Goal: Information Seeking & Learning: Check status

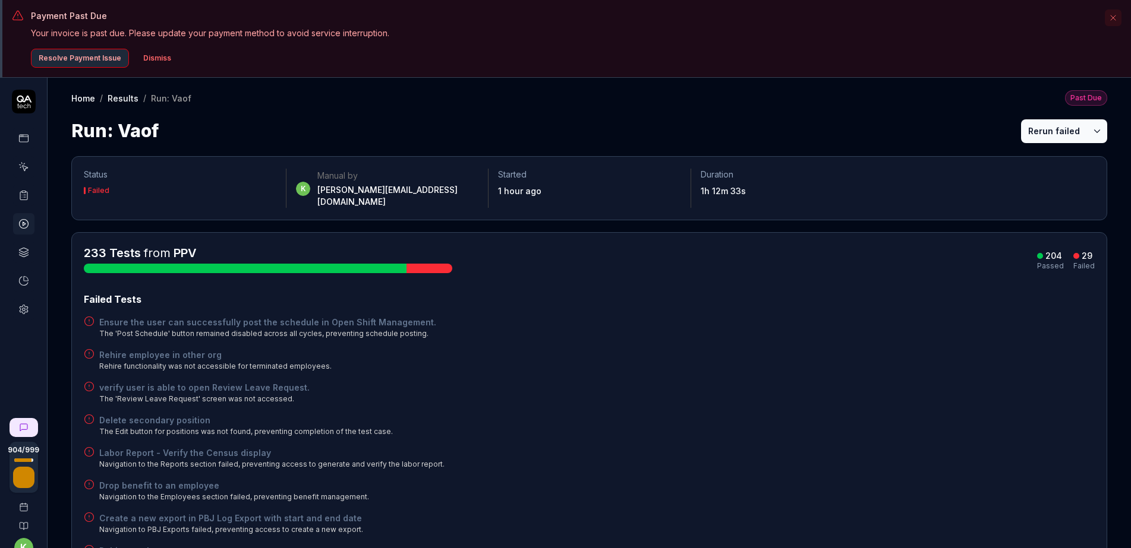
scroll to position [78, 0]
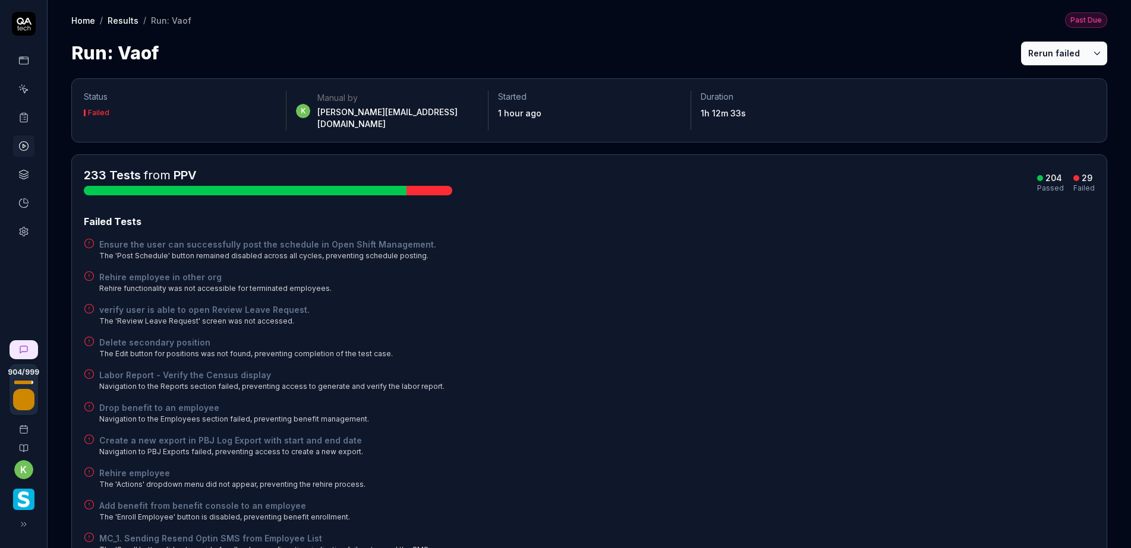
click at [1029, 50] on button "Rerun failed" at bounding box center [1054, 54] width 66 height 24
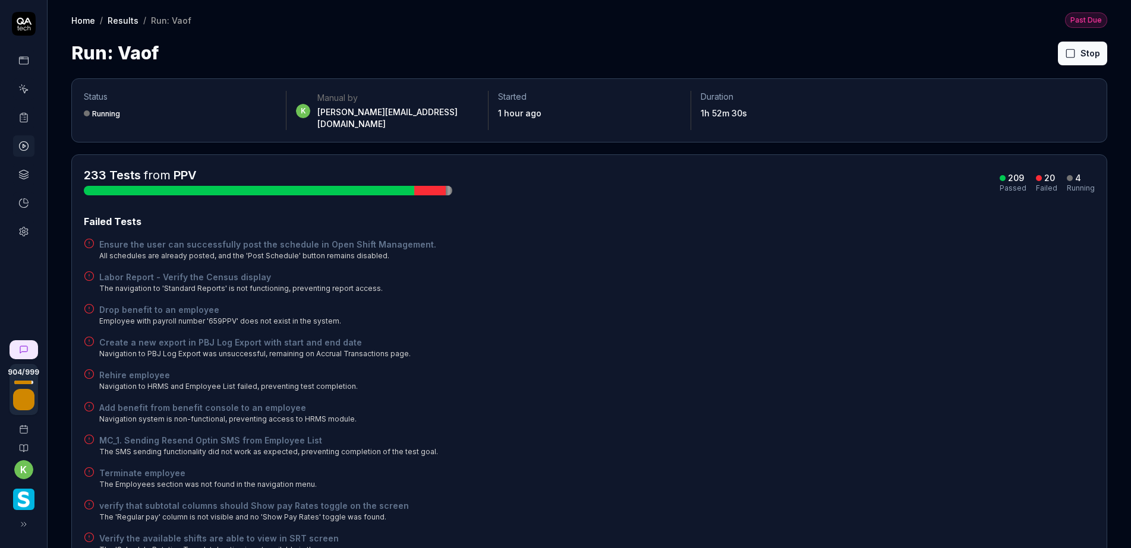
click at [654, 316] on div "Drop benefit to an employee Employee with payroll number '659PPV' does not exis…" at bounding box center [589, 315] width 1011 height 23
click at [825, 321] on div "Failed Tests Ensure the user can successfully post the schedule in Open Shift M…" at bounding box center [589, 549] width 1011 height 668
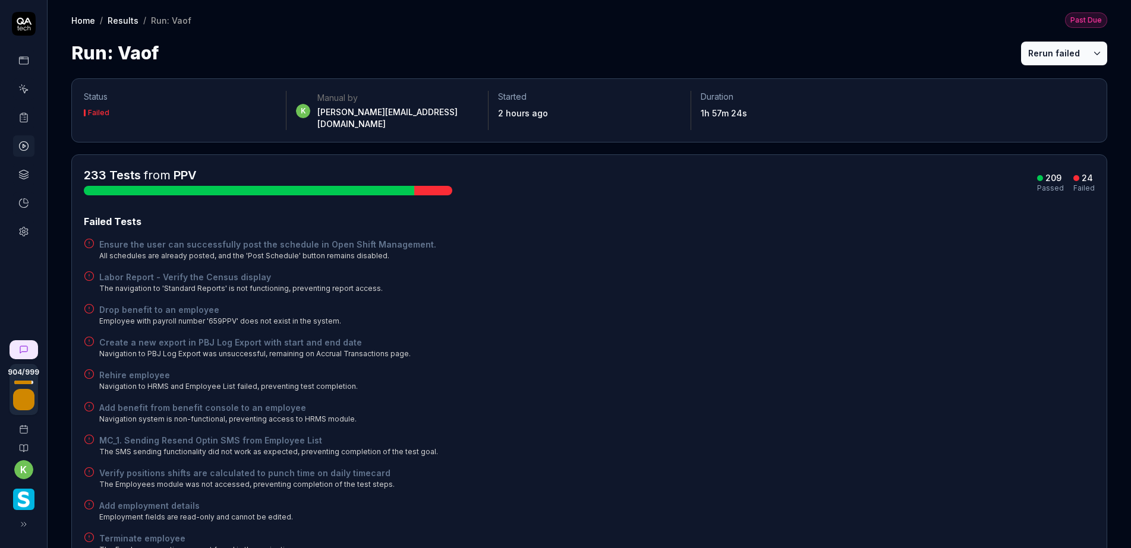
click at [1042, 59] on button "Rerun failed" at bounding box center [1054, 54] width 66 height 24
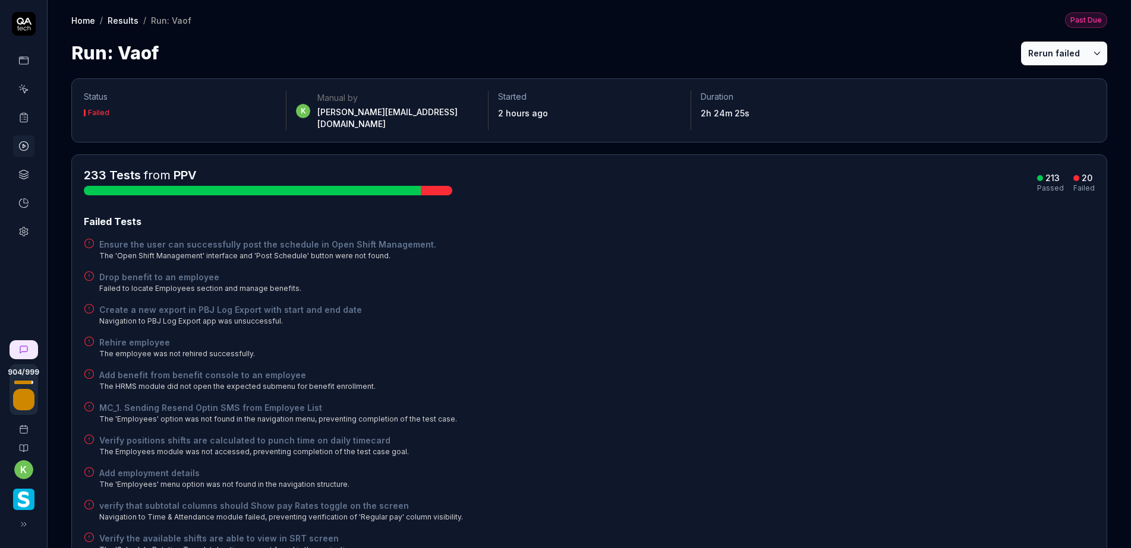
click at [1042, 49] on button "Rerun failed" at bounding box center [1054, 54] width 66 height 24
click at [1030, 52] on button "Rerun failed" at bounding box center [1054, 54] width 66 height 24
drag, startPoint x: 860, startPoint y: 310, endPoint x: 870, endPoint y: 308, distance: 10.4
click at [865, 309] on div "Create a new export in PBJ Log Export with start and end date Navigation to PBJ…" at bounding box center [589, 315] width 1011 height 23
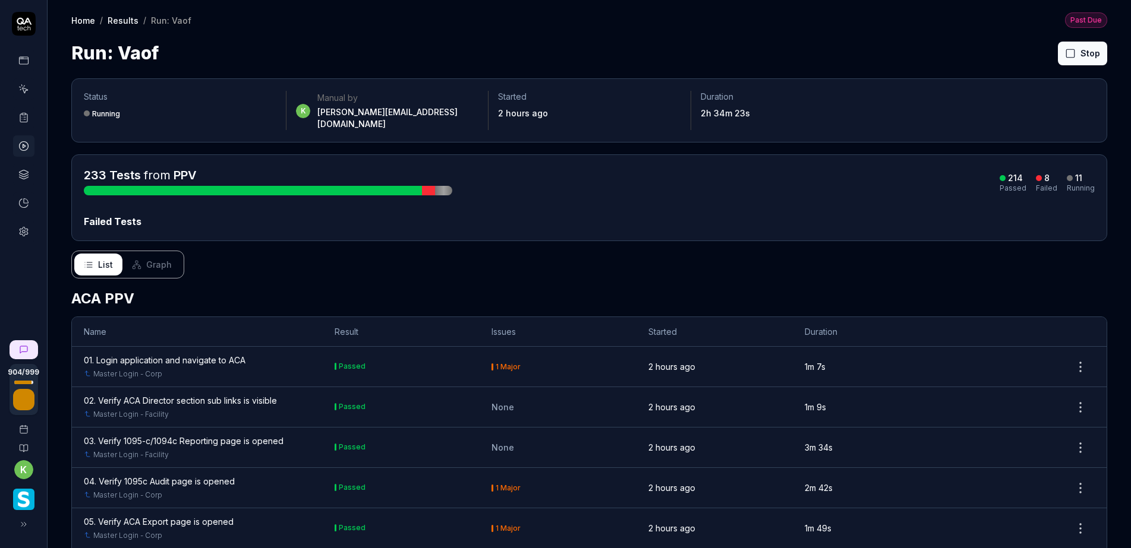
click at [895, 40] on div "Run: Vaof Stop" at bounding box center [589, 53] width 1036 height 27
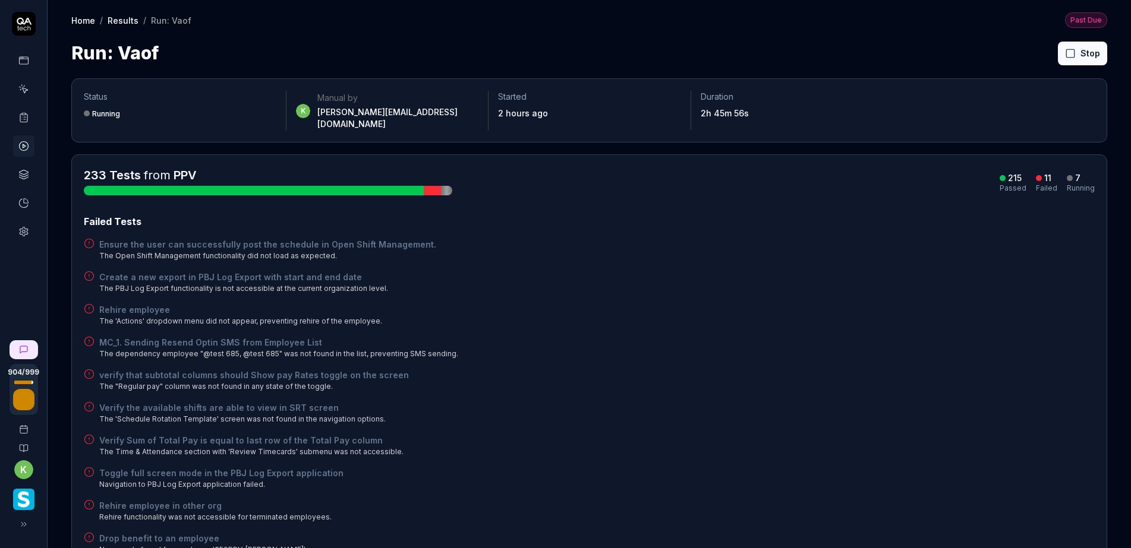
click at [1017, 369] on div "verify that subtotal columns should Show pay Rates toggle on the screen The "Re…" at bounding box center [589, 380] width 1011 height 23
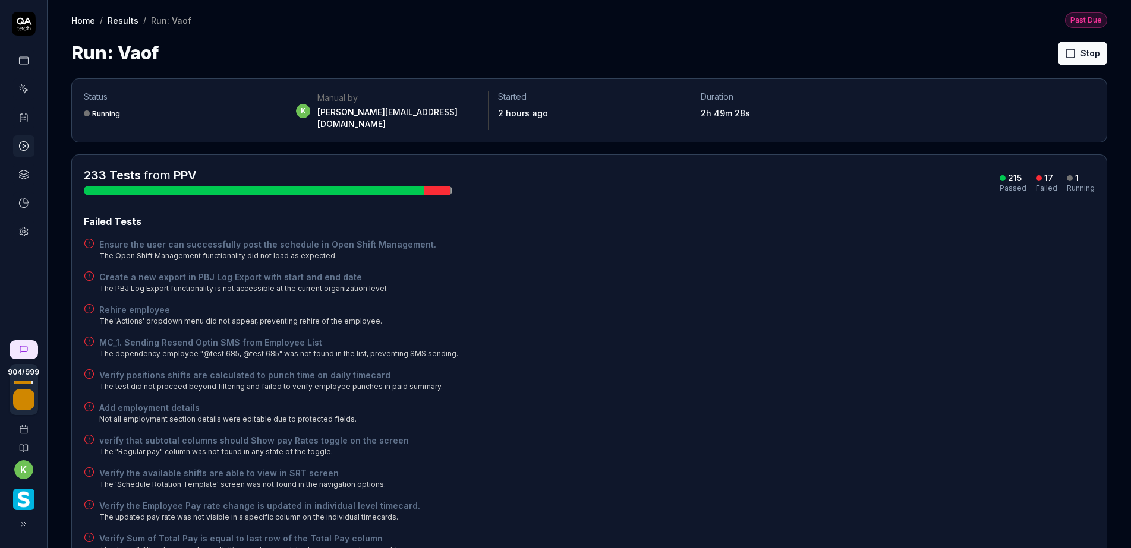
click at [1014, 280] on div "Create a new export in PBJ Log Export with start and end date The PBJ Log Expor…" at bounding box center [589, 282] width 1011 height 23
click at [836, 408] on div "Add employment details Not all employment section details were editable due to …" at bounding box center [589, 413] width 1011 height 23
click at [892, 372] on div "Verify positions shifts are calculated to punch time on daily timecard The test…" at bounding box center [589, 380] width 1011 height 23
click at [719, 402] on div "Add employment details Not all employment section details were editable due to …" at bounding box center [589, 413] width 1011 height 23
click at [885, 271] on div "Create a new export in PBJ Log Export with start and end date The PBJ Log Expor…" at bounding box center [589, 282] width 1011 height 23
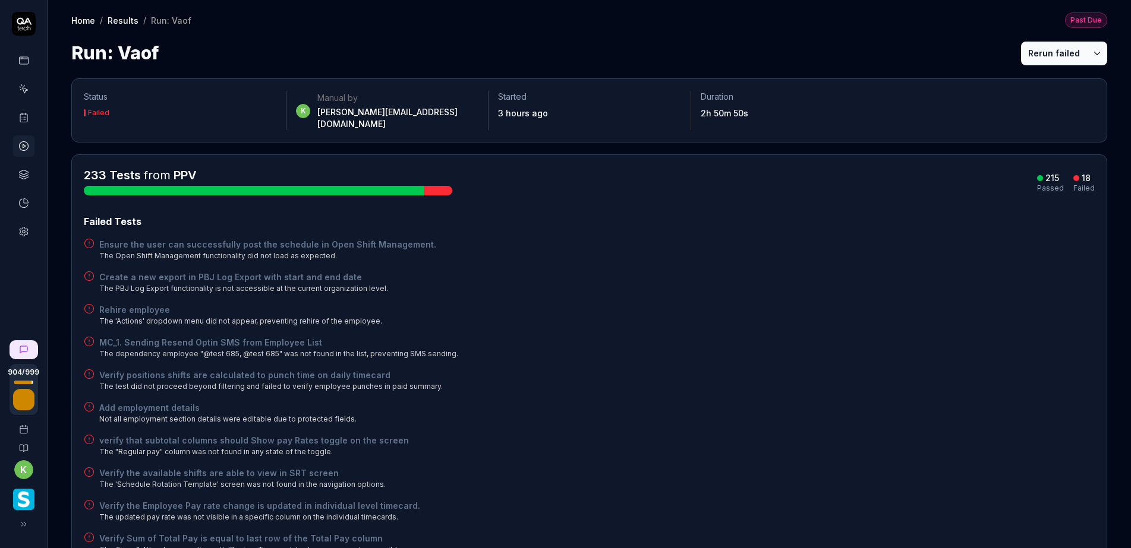
click at [1026, 53] on button "Rerun failed" at bounding box center [1054, 54] width 66 height 24
click at [1037, 49] on button "Rerun failed" at bounding box center [1054, 54] width 66 height 24
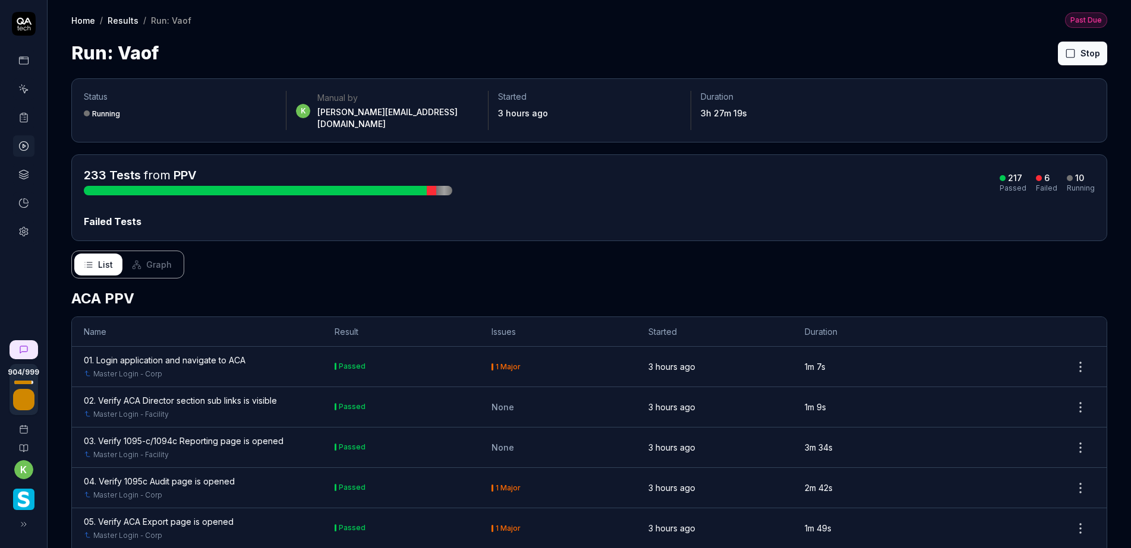
click at [874, 30] on div "Home / Results / Run: Vaof Past Due Home / Results / Run: Vaof Past Due Run: Va…" at bounding box center [589, 33] width 1083 height 67
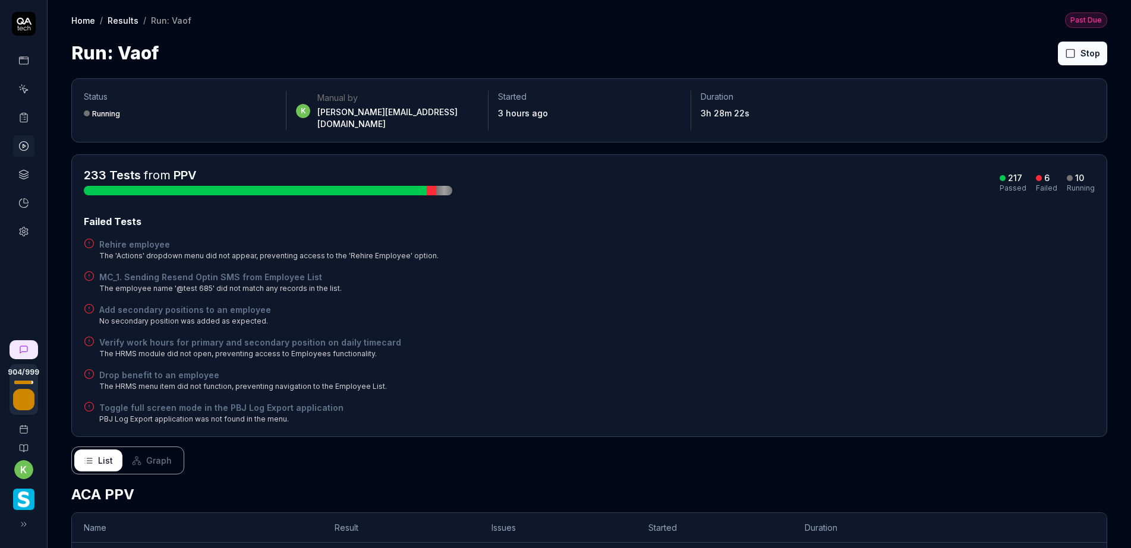
click at [836, 192] on div "233 Tests from PPV 217 Passed 6 Failed 10 Running Failed Tests Rehire employee …" at bounding box center [589, 296] width 1011 height 258
click at [916, 325] on div "Failed Tests Rehire employee The 'Actions' dropdown menu did not appear, preven…" at bounding box center [589, 320] width 1011 height 210
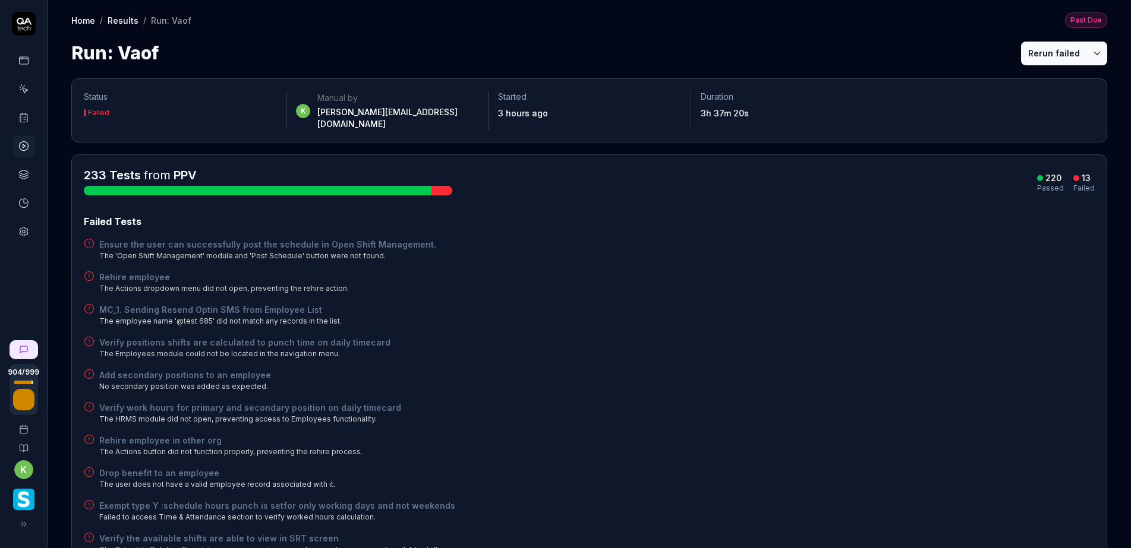
click at [752, 273] on div "Rehire employee The Actions dropdown menu did not open, preventing the rehire a…" at bounding box center [589, 282] width 1011 height 23
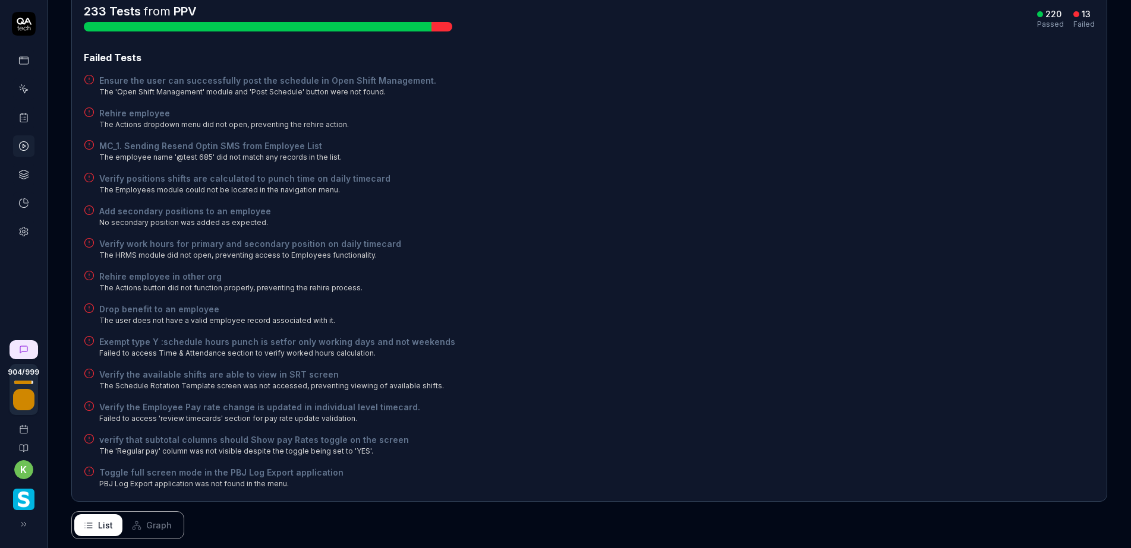
scroll to position [178, 0]
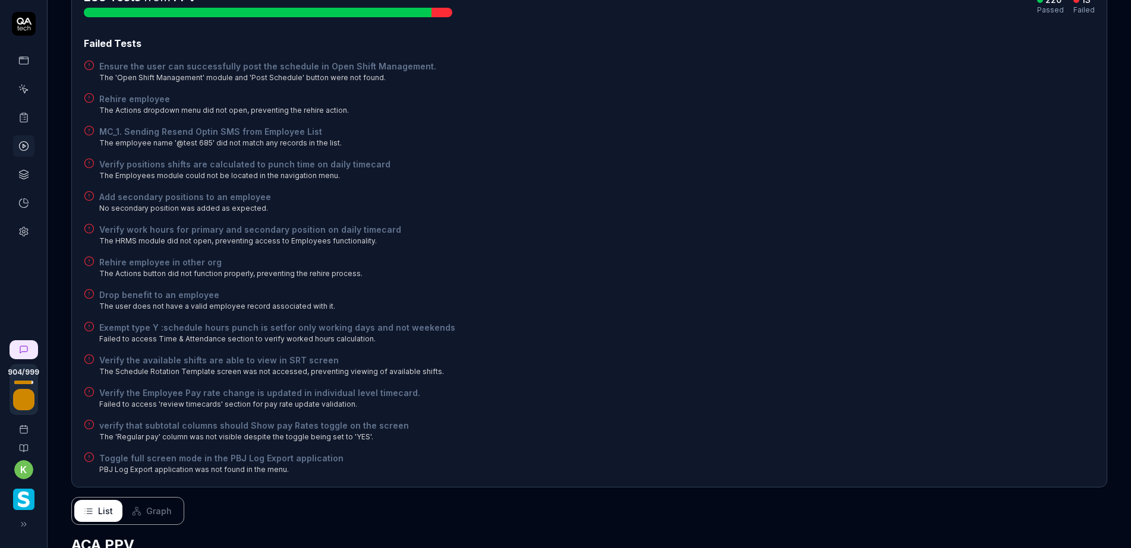
click at [730, 165] on div "Verify positions shifts are calculated to punch time on daily timecard The Empl…" at bounding box center [589, 169] width 1011 height 23
click at [751, 198] on div "Add secondary positions to an employee No secondary position was added as expec…" at bounding box center [589, 202] width 1011 height 23
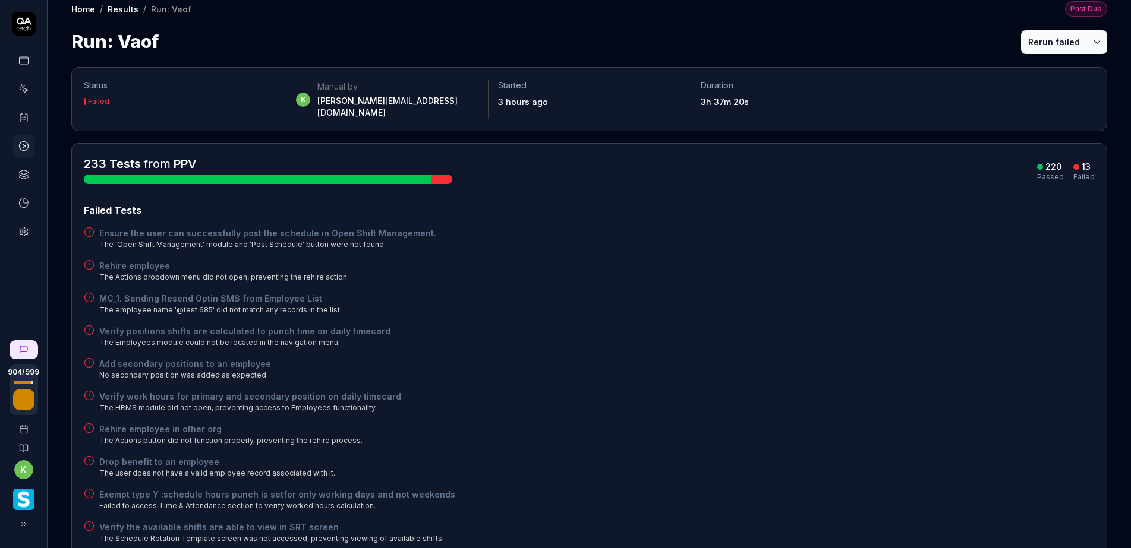
scroll to position [0, 0]
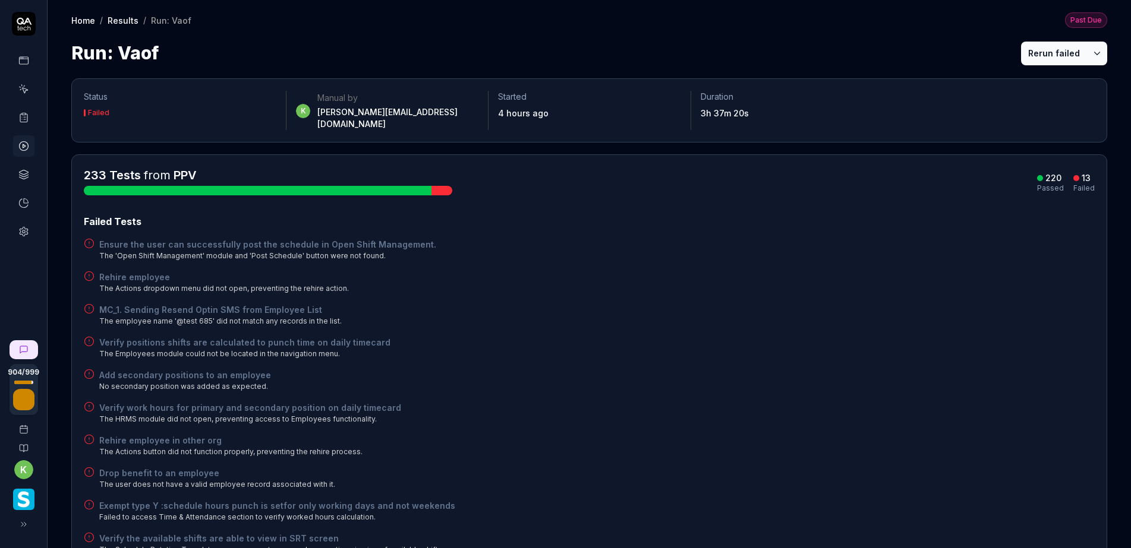
click at [661, 260] on div "Failed Tests Ensure the user can successfully post the schedule in Open Shift M…" at bounding box center [589, 434] width 1011 height 439
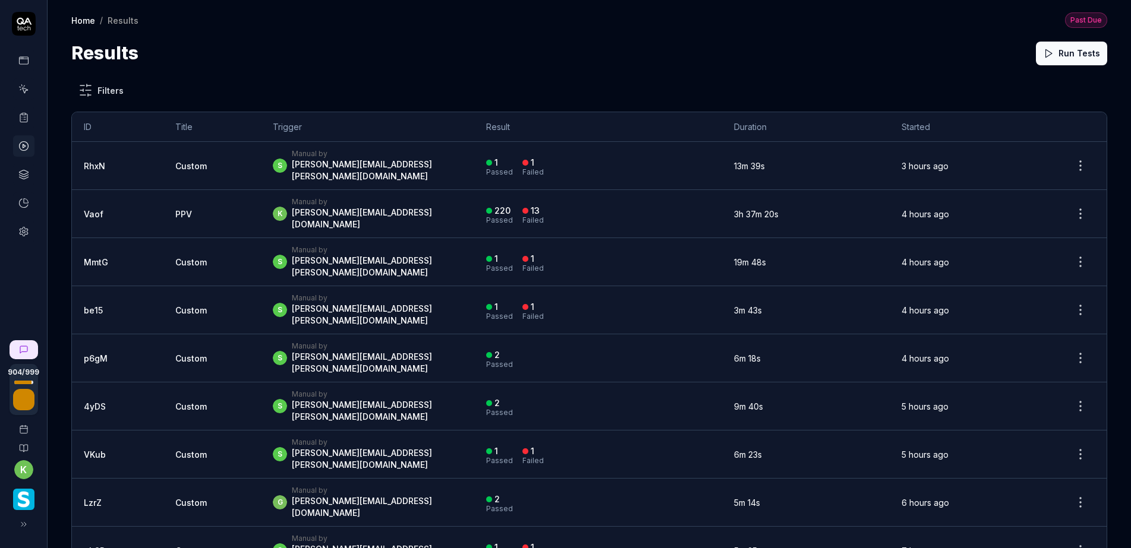
click at [764, 61] on div "Results Run Tests" at bounding box center [589, 53] width 1036 height 27
click at [829, 39] on div "Home / Results Past Due Home / Results Past Due Results Run Tests" at bounding box center [589, 33] width 1083 height 67
click at [941, 52] on div "Results Run Tests" at bounding box center [589, 53] width 1036 height 27
